Goal: Task Accomplishment & Management: Manage account settings

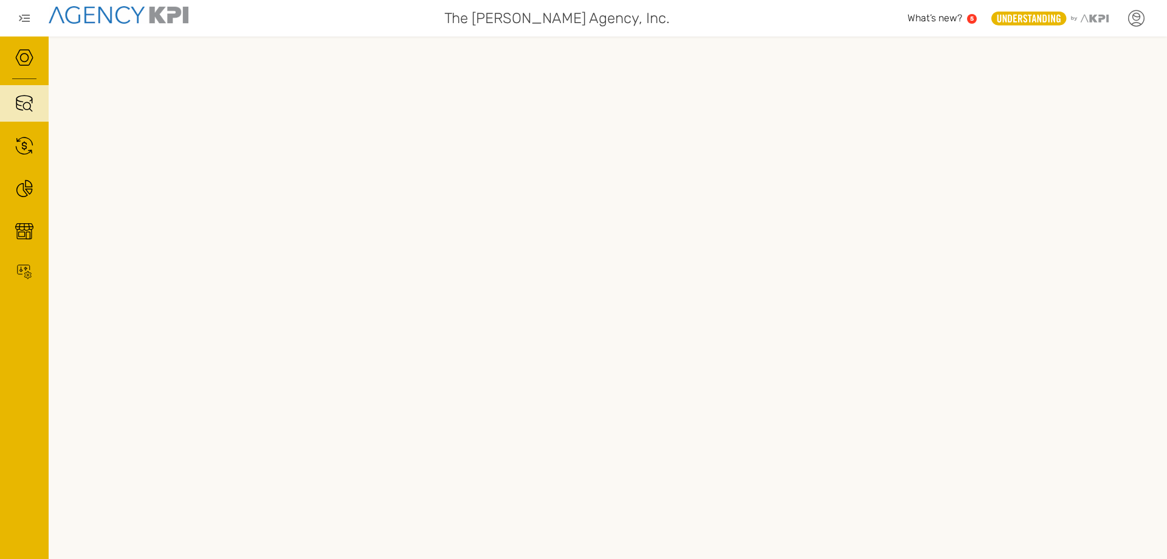
click at [1140, 16] on icon at bounding box center [1136, 16] width 7 height 7
click at [1054, 119] on link "Log Out" at bounding box center [1048, 124] width 30 height 10
